Goal: Task Accomplishment & Management: Manage account settings

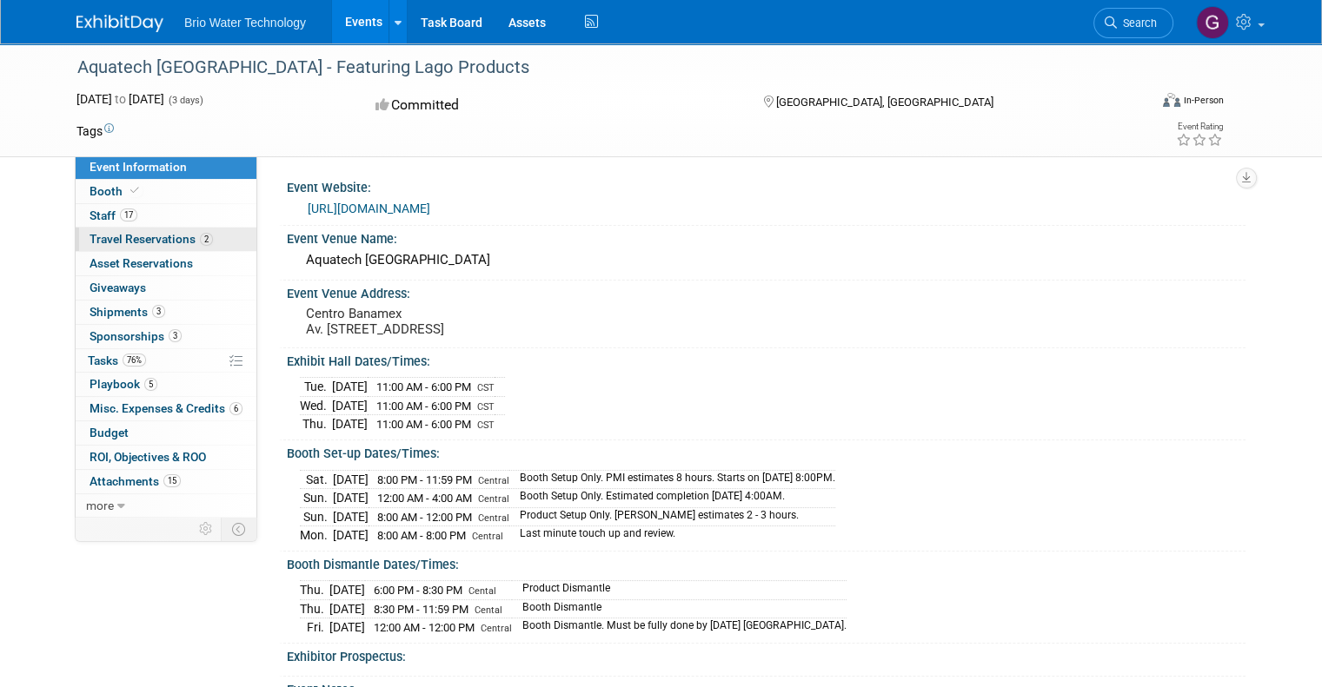
click at [143, 239] on span "Travel Reservations 2" at bounding box center [151, 239] width 123 height 14
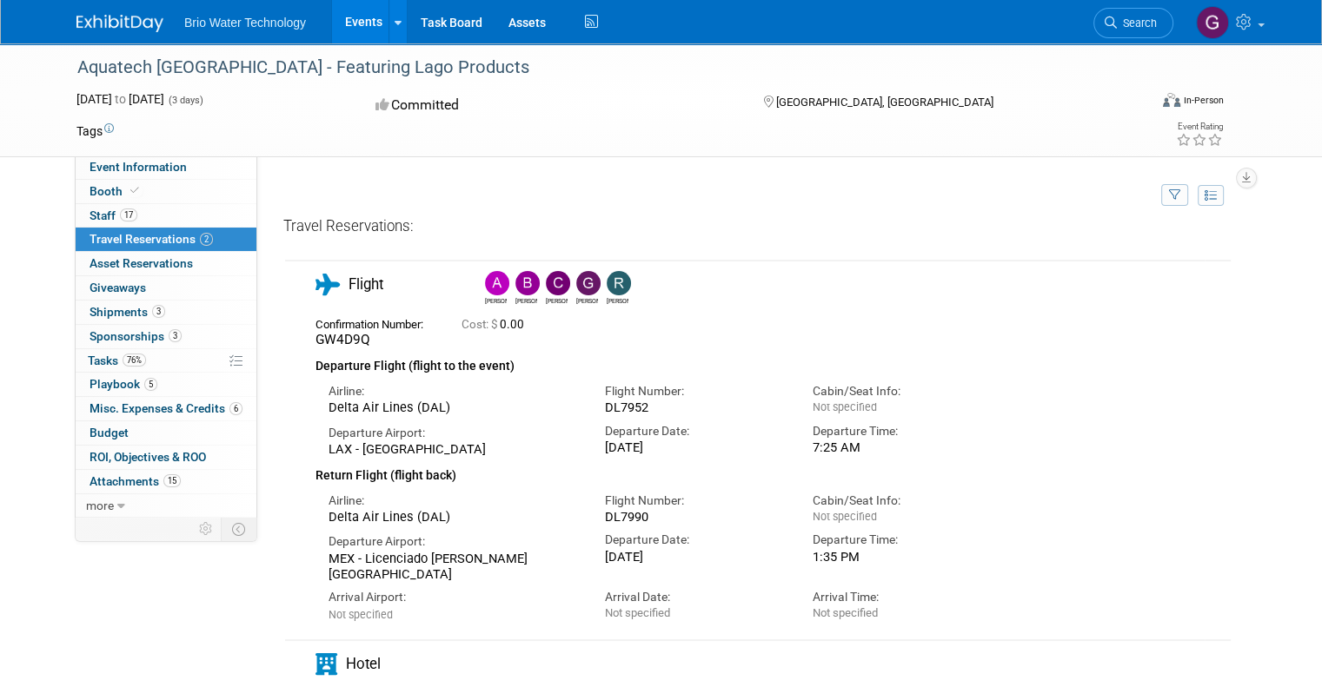
click at [485, 284] on img at bounding box center [497, 283] width 24 height 24
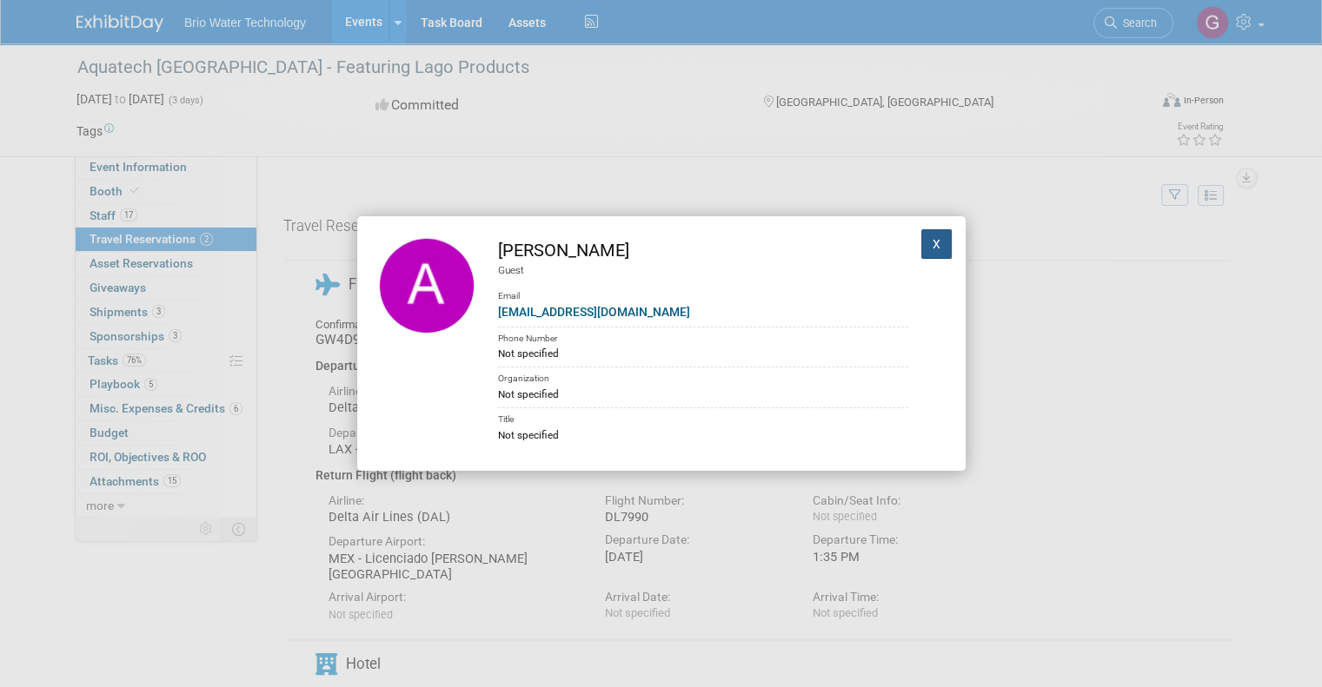
click at [923, 240] on button "X" at bounding box center [936, 244] width 31 height 30
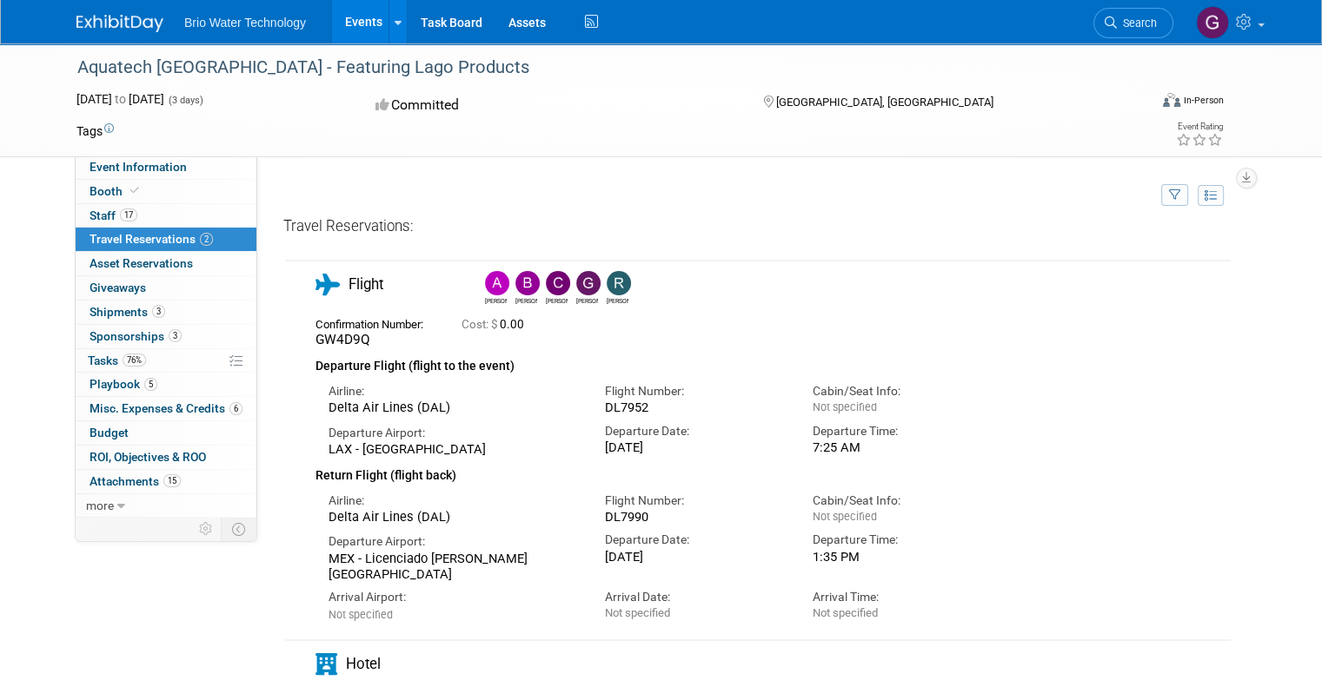
click at [515, 284] on img at bounding box center [527, 283] width 24 height 24
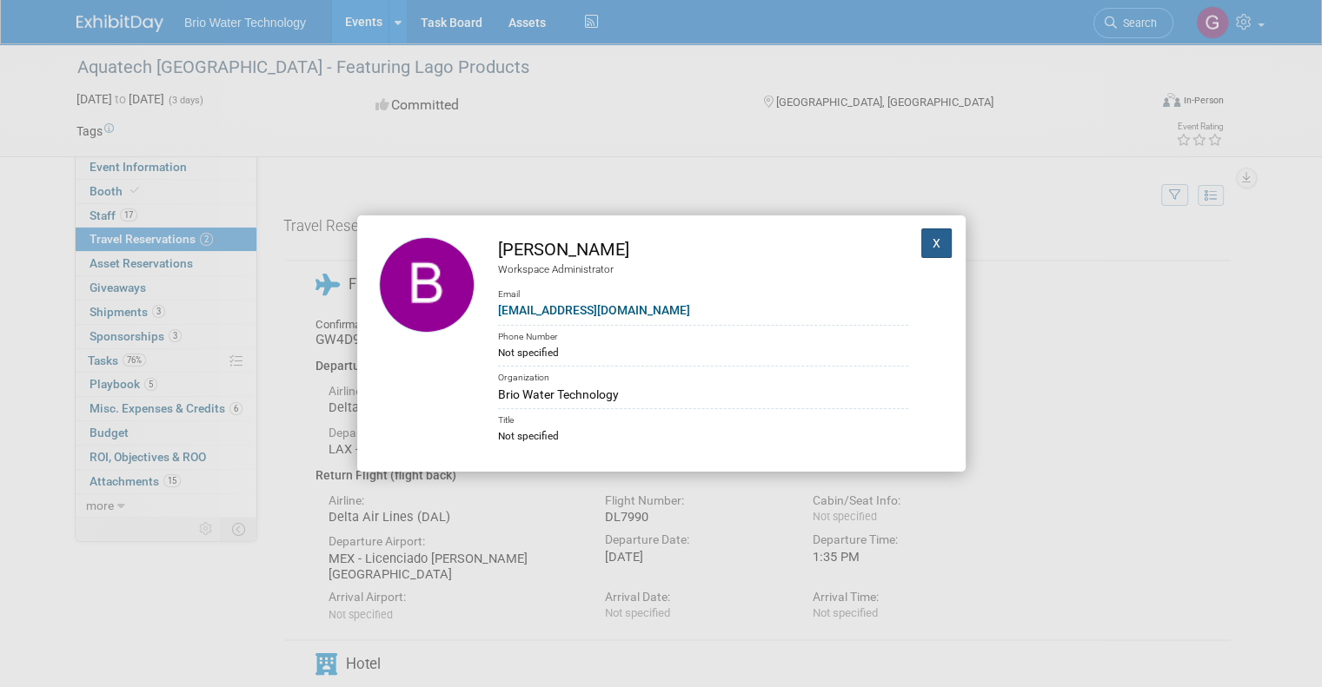
click at [930, 242] on button "X" at bounding box center [936, 244] width 31 height 30
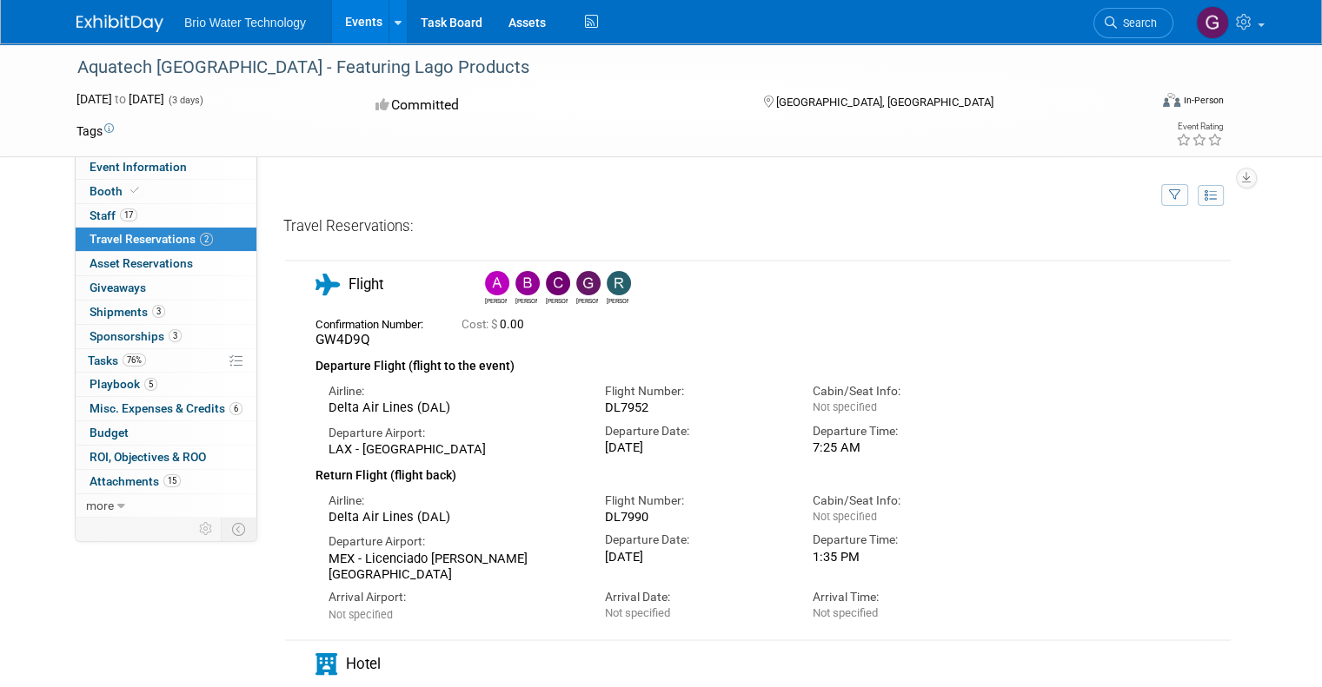
click at [546, 280] on img at bounding box center [558, 283] width 24 height 24
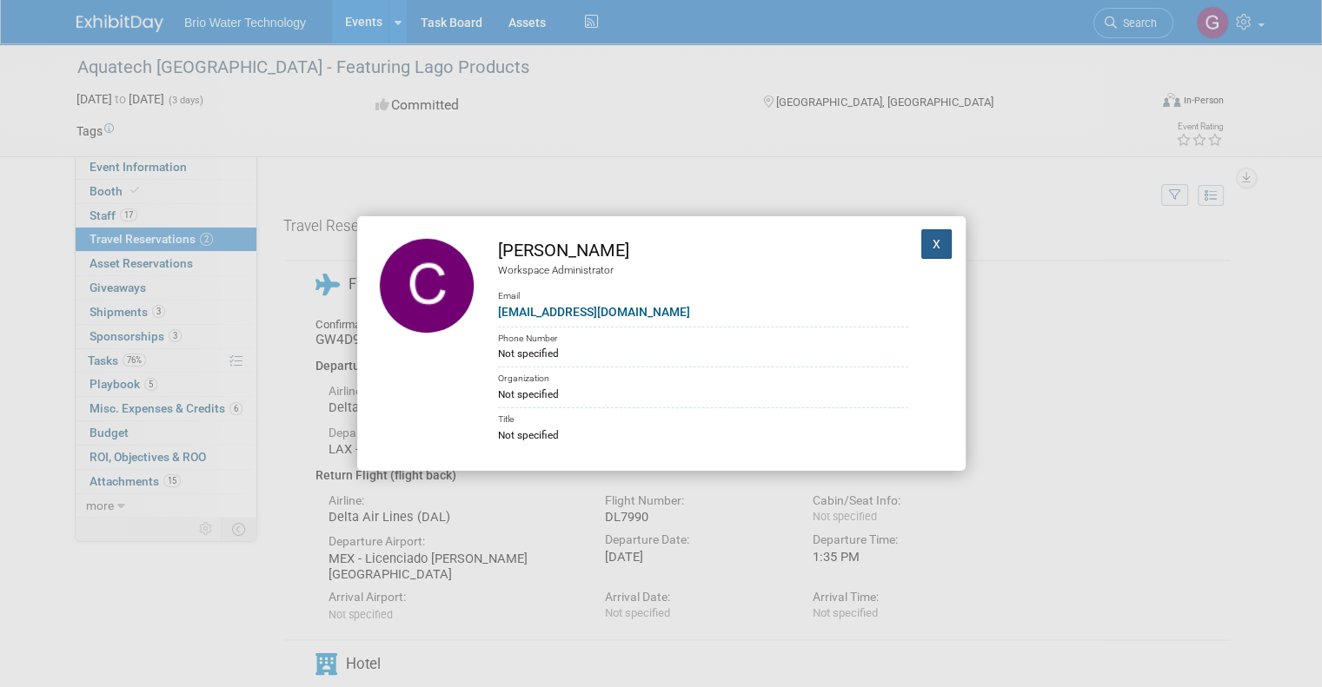
click at [921, 249] on button "X" at bounding box center [936, 244] width 31 height 30
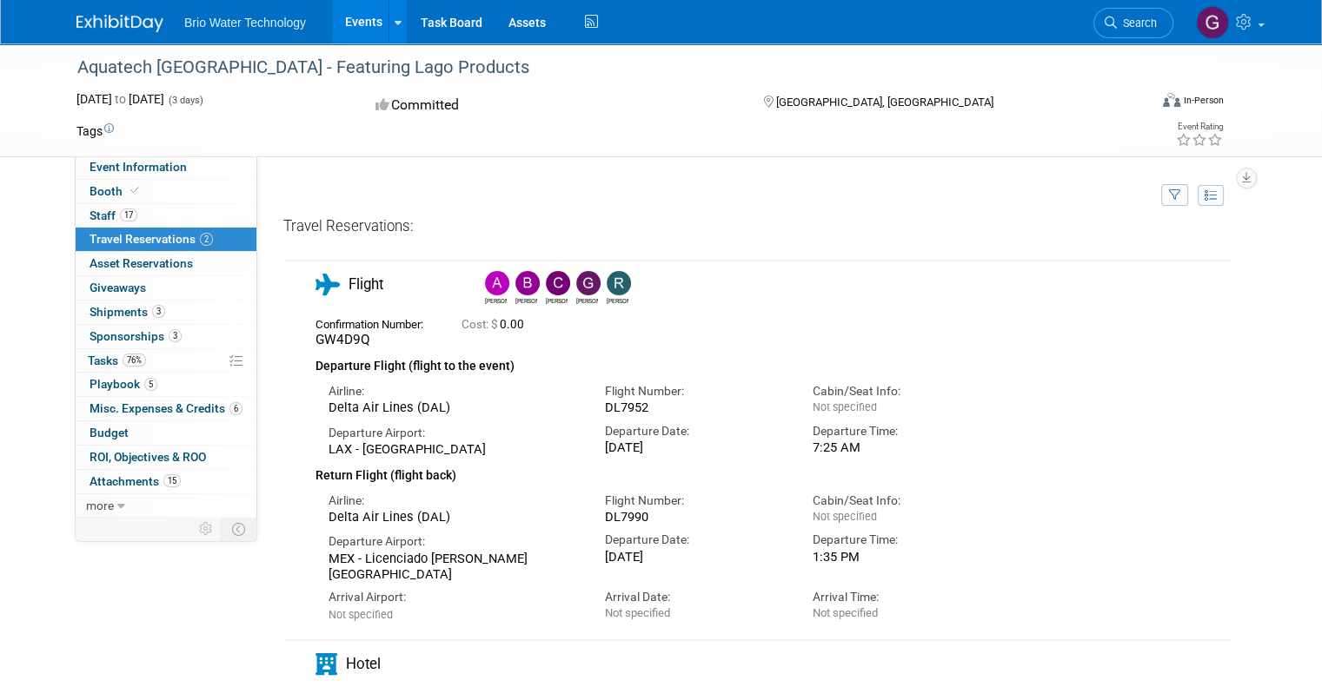
click at [576, 280] on img at bounding box center [588, 283] width 24 height 24
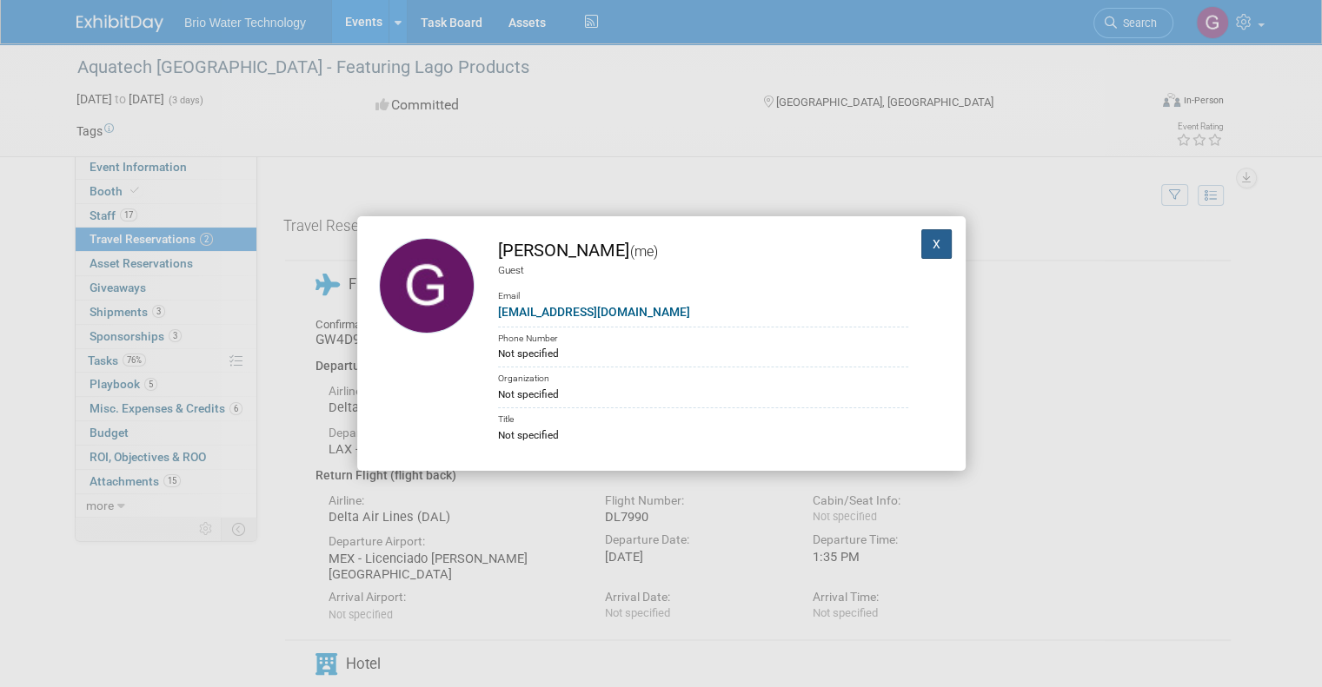
click at [925, 249] on button "X" at bounding box center [936, 244] width 31 height 30
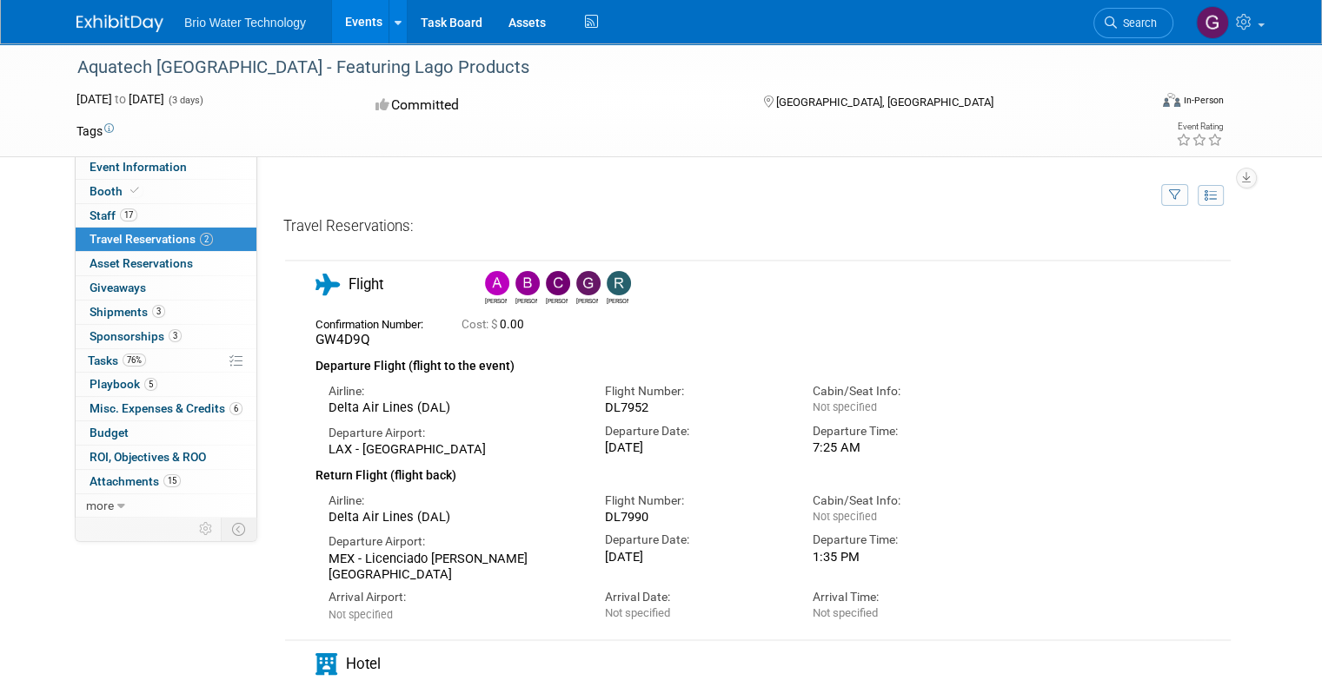
click at [607, 286] on img at bounding box center [619, 283] width 24 height 24
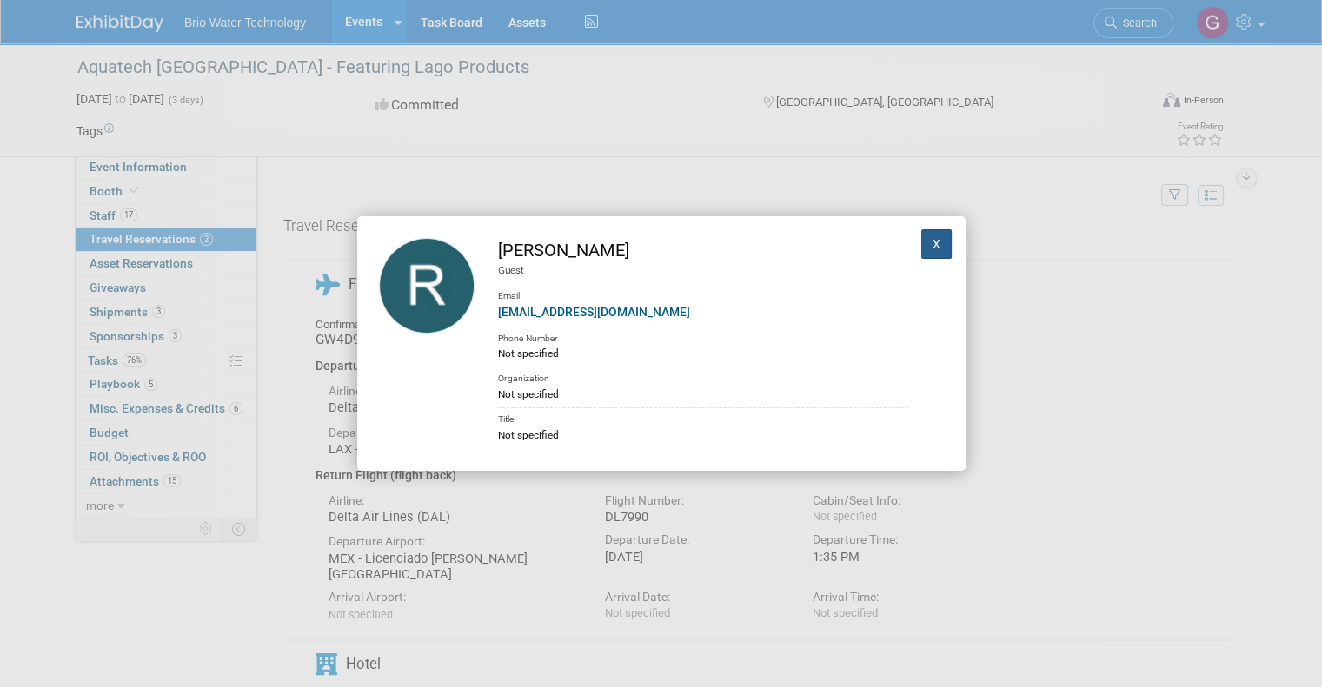
click at [928, 246] on button "X" at bounding box center [936, 244] width 31 height 30
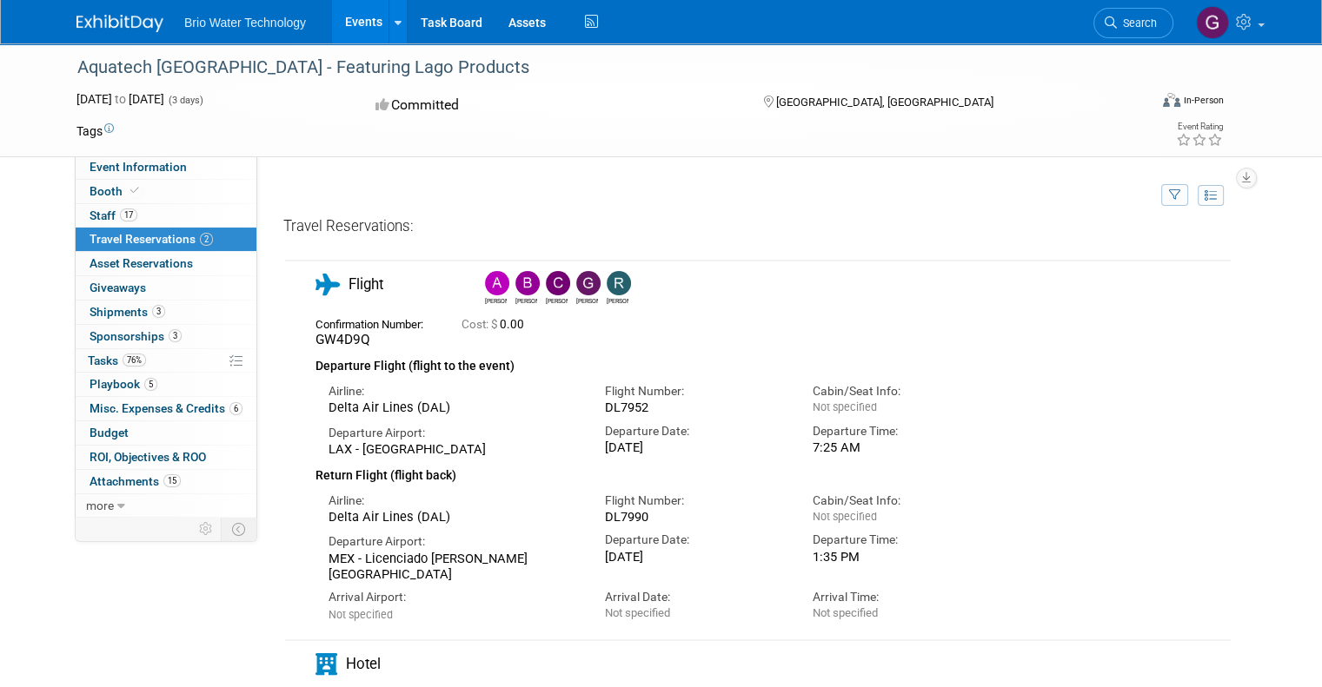
click at [695, 323] on div "Cost: $ 0.00" at bounding box center [764, 325] width 606 height 15
